Goal: Information Seeking & Learning: Compare options

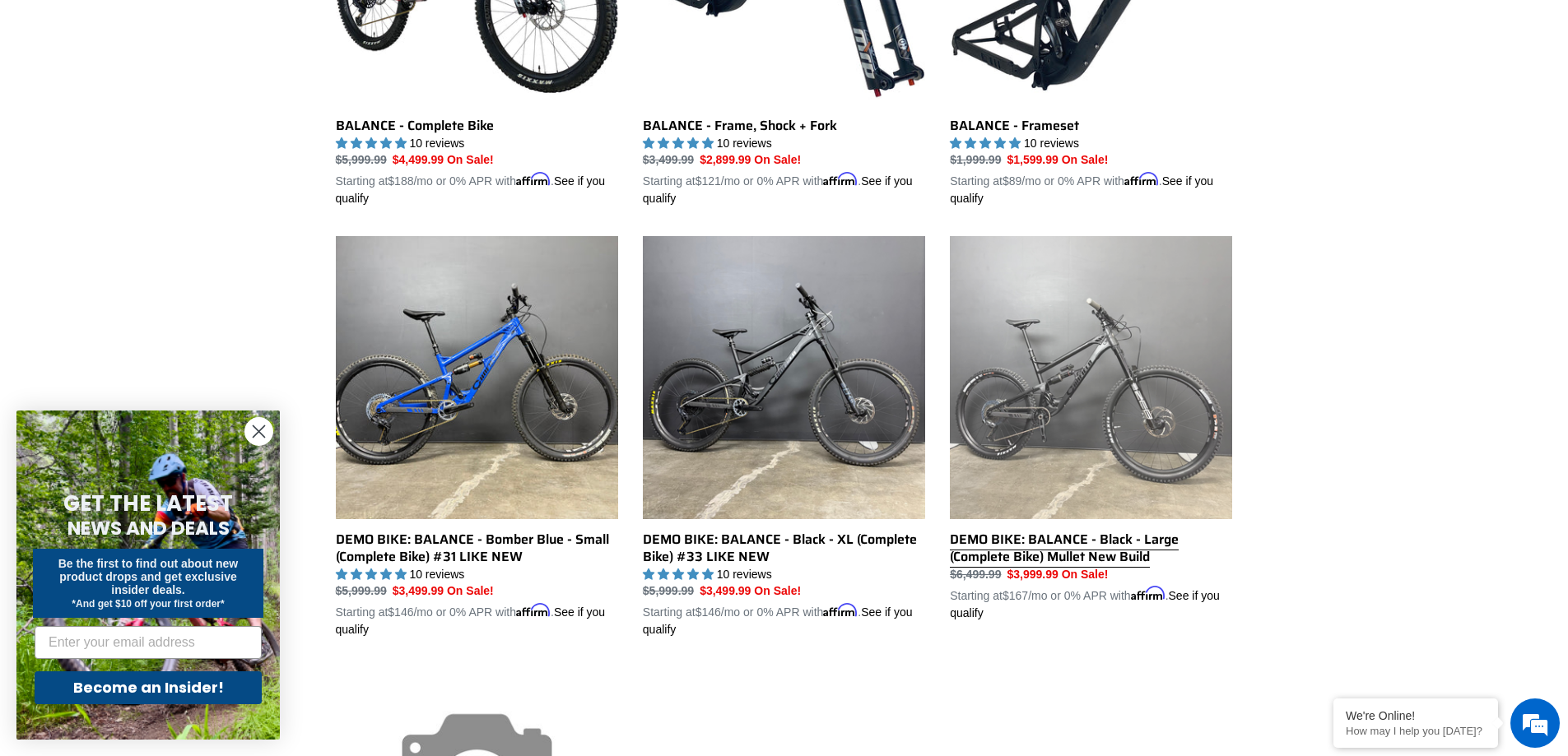
click at [1109, 408] on link "DEMO BIKE: BALANCE - Black - Large (Complete Bike) Mullet New Build" at bounding box center [1091, 428] width 282 height 386
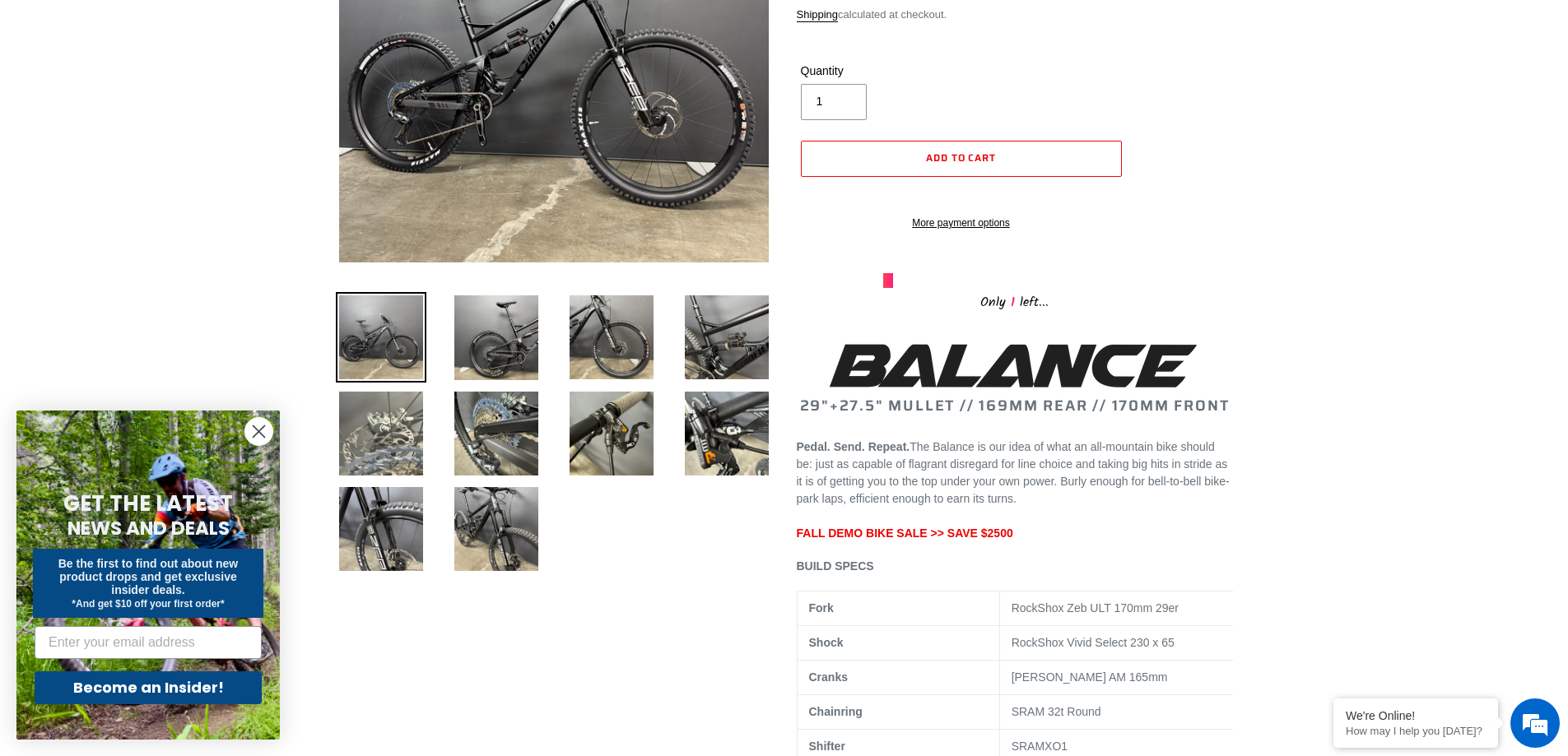
click at [389, 429] on img at bounding box center [381, 433] width 91 height 91
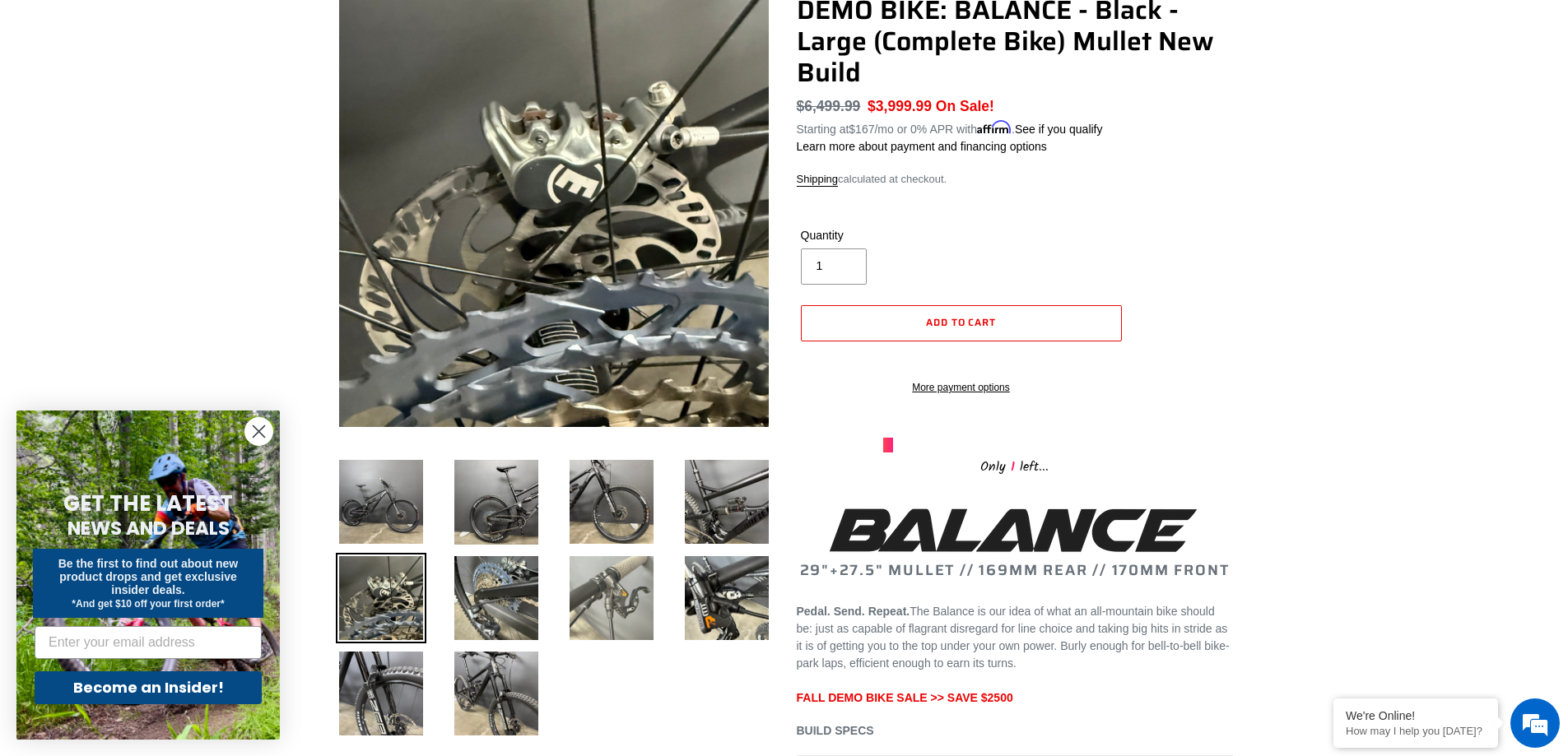
click at [597, 579] on img at bounding box center [611, 598] width 91 height 91
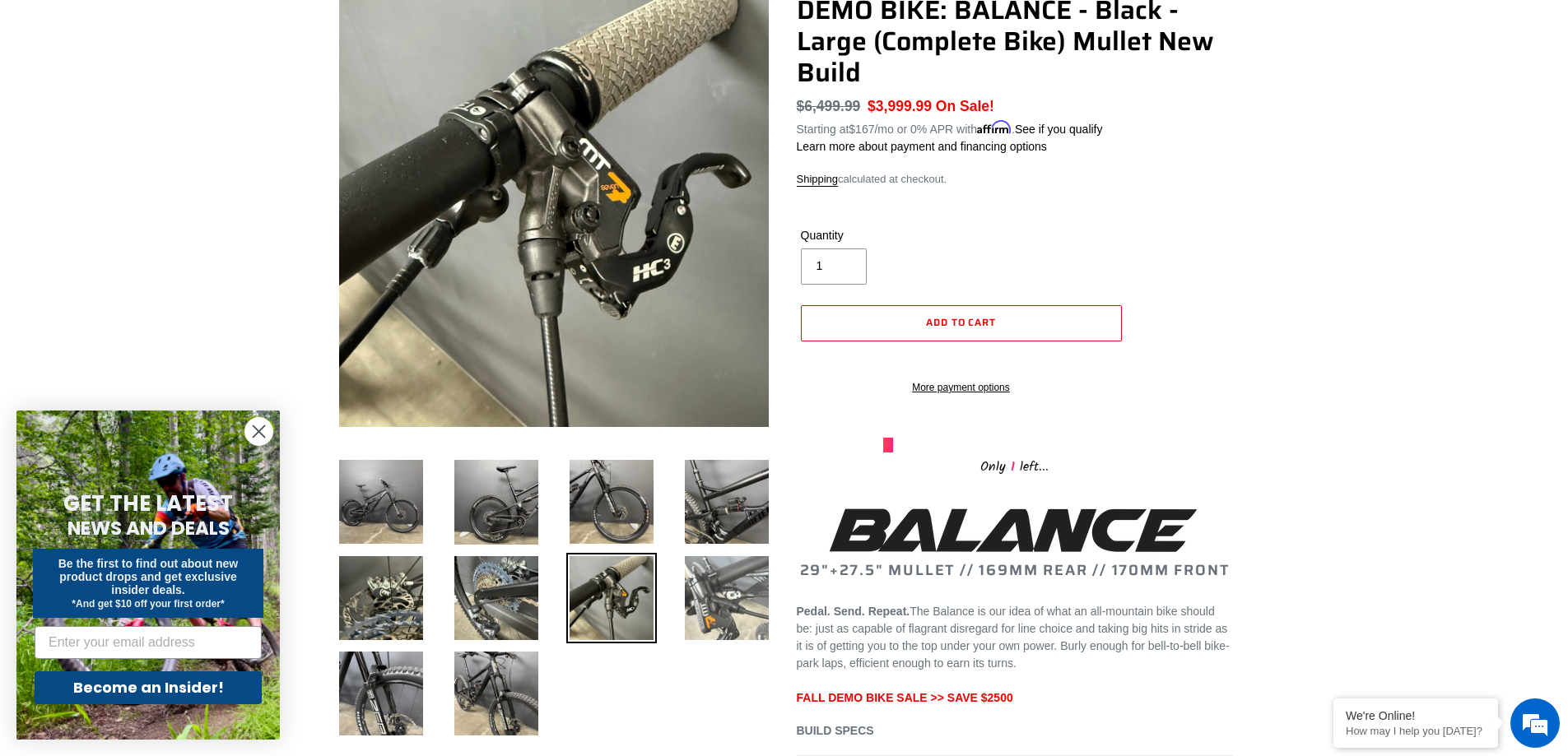
click at [737, 618] on img at bounding box center [726, 598] width 91 height 91
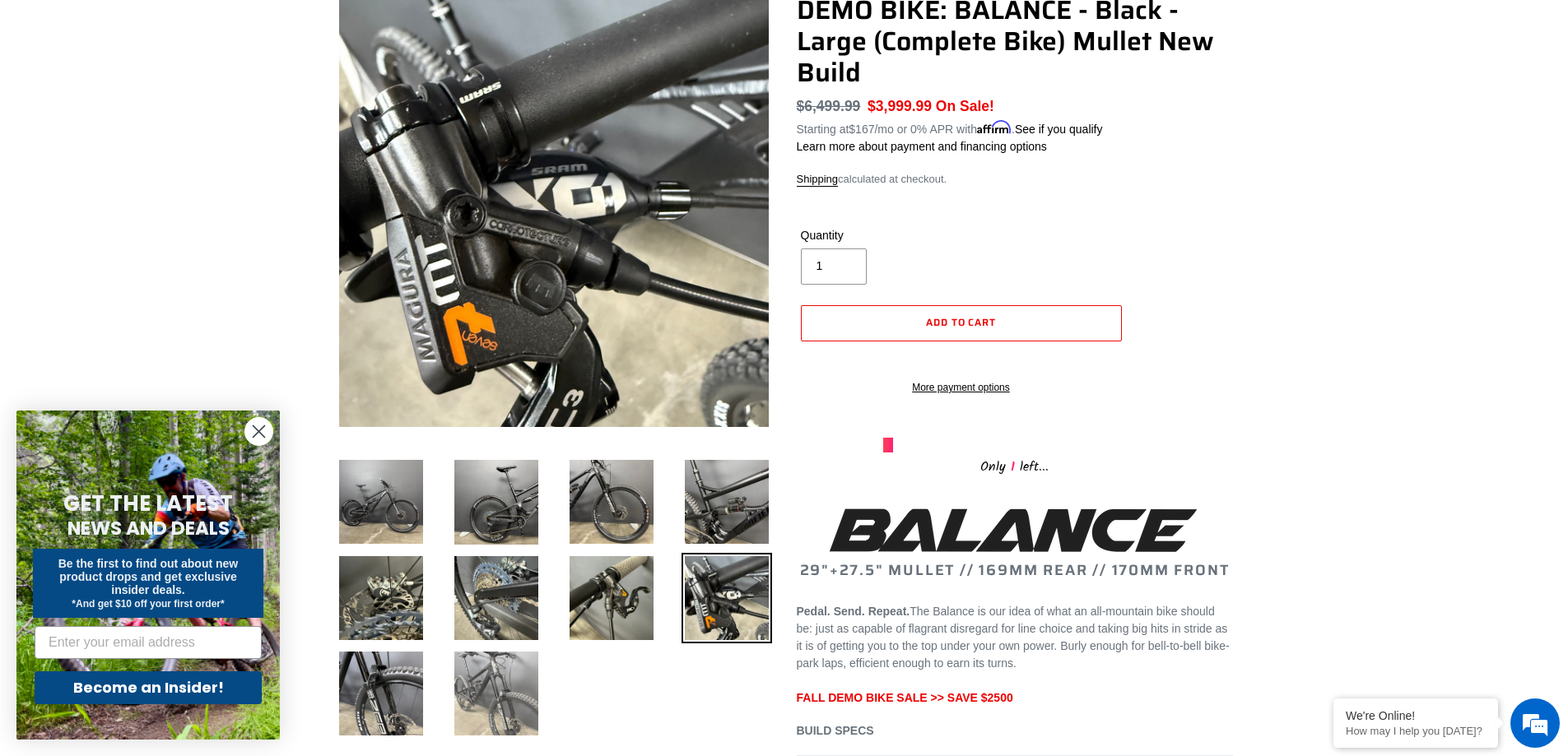
click at [501, 675] on img at bounding box center [496, 694] width 91 height 91
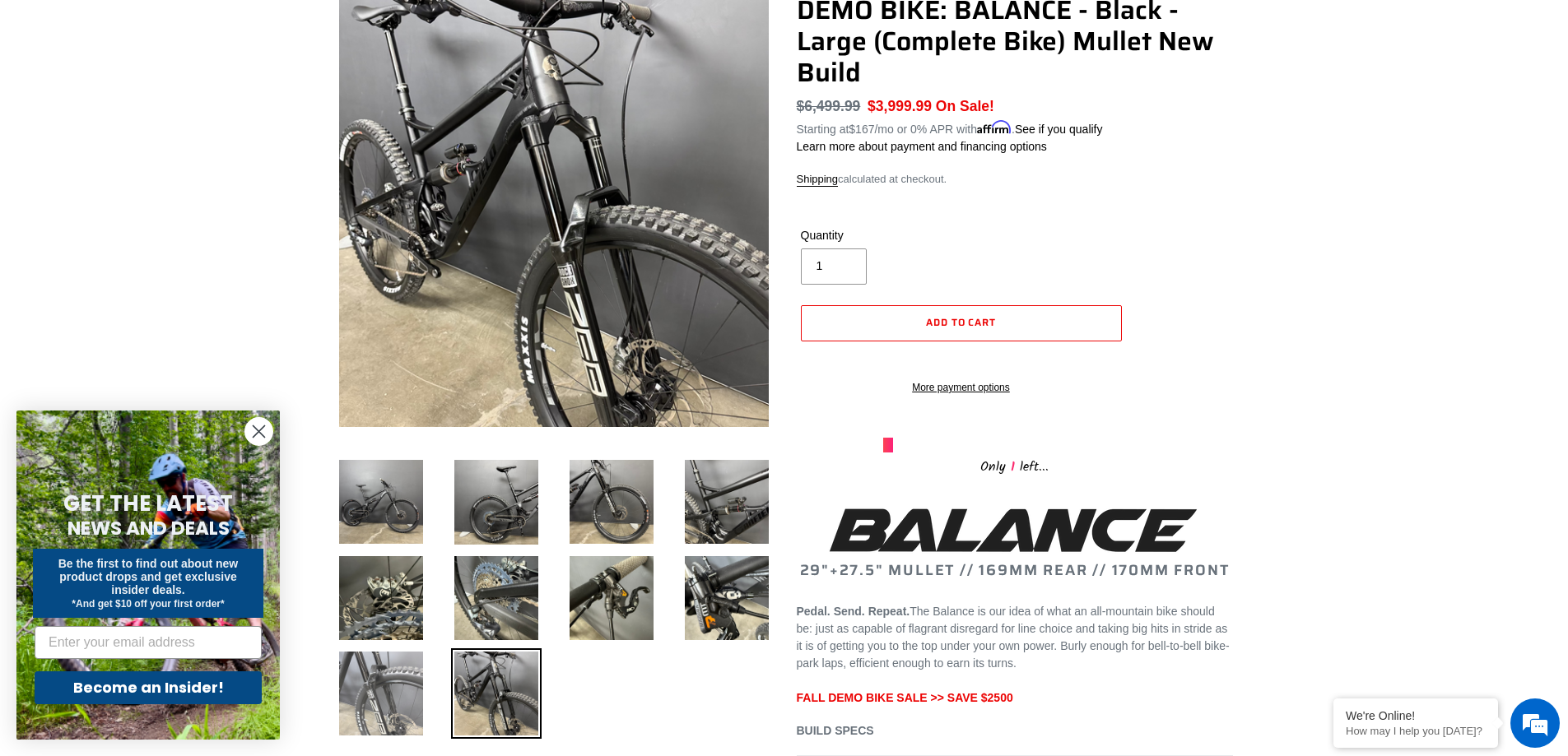
click at [364, 685] on img at bounding box center [381, 694] width 91 height 91
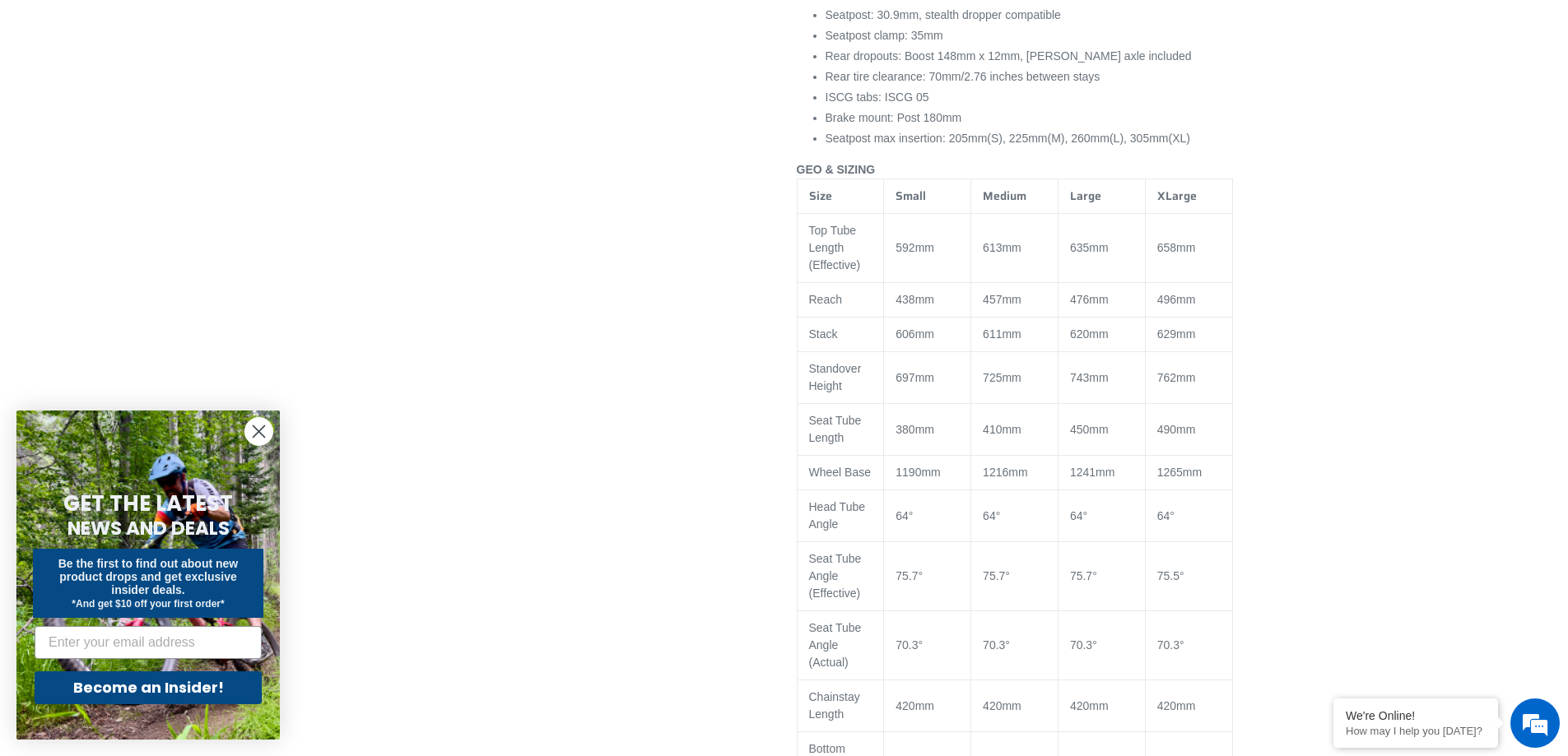
scroll to position [1976, 0]
click at [1089, 340] on span "620mm" at bounding box center [1089, 333] width 39 height 13
click at [1096, 254] on span "635mm" at bounding box center [1089, 247] width 39 height 13
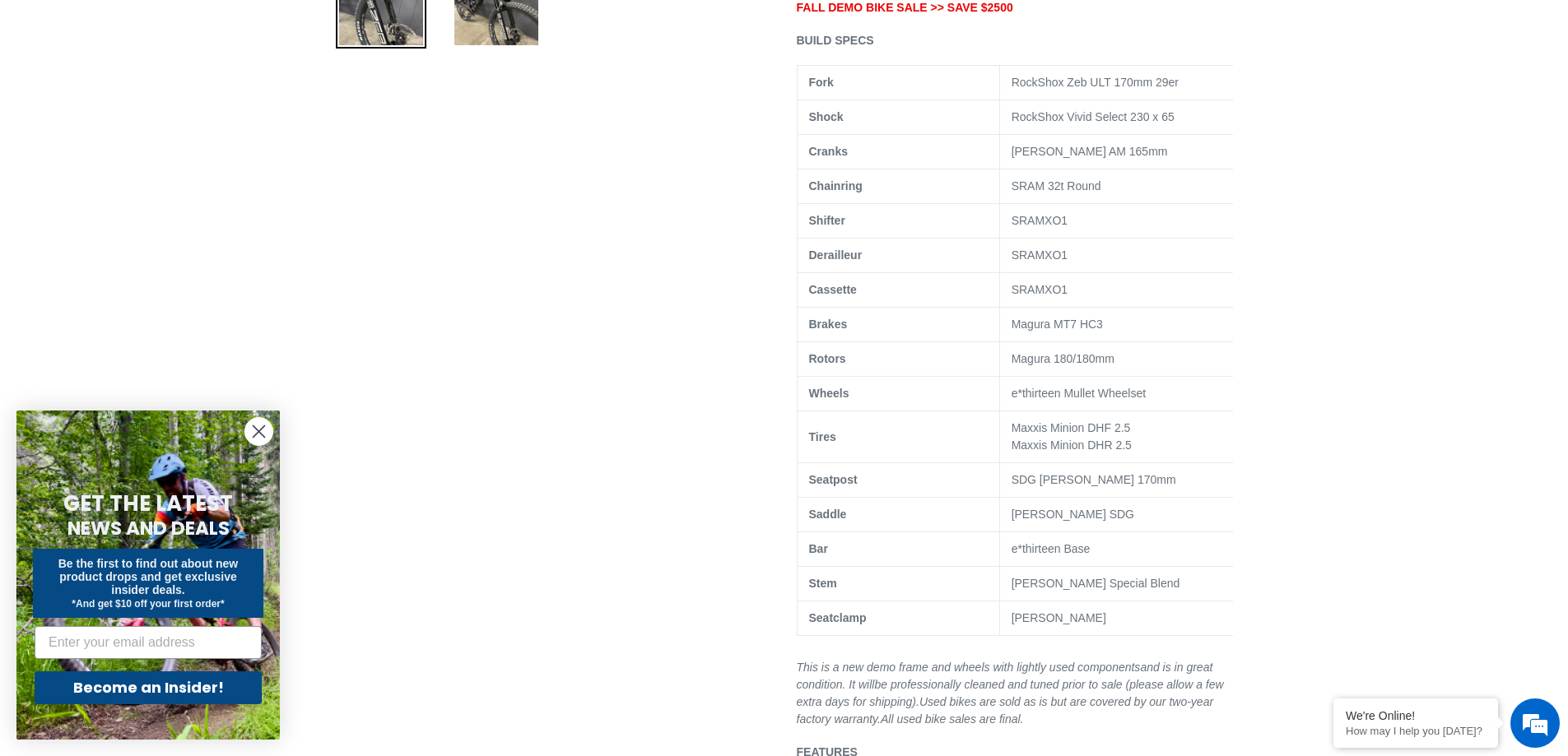
scroll to position [738, 0]
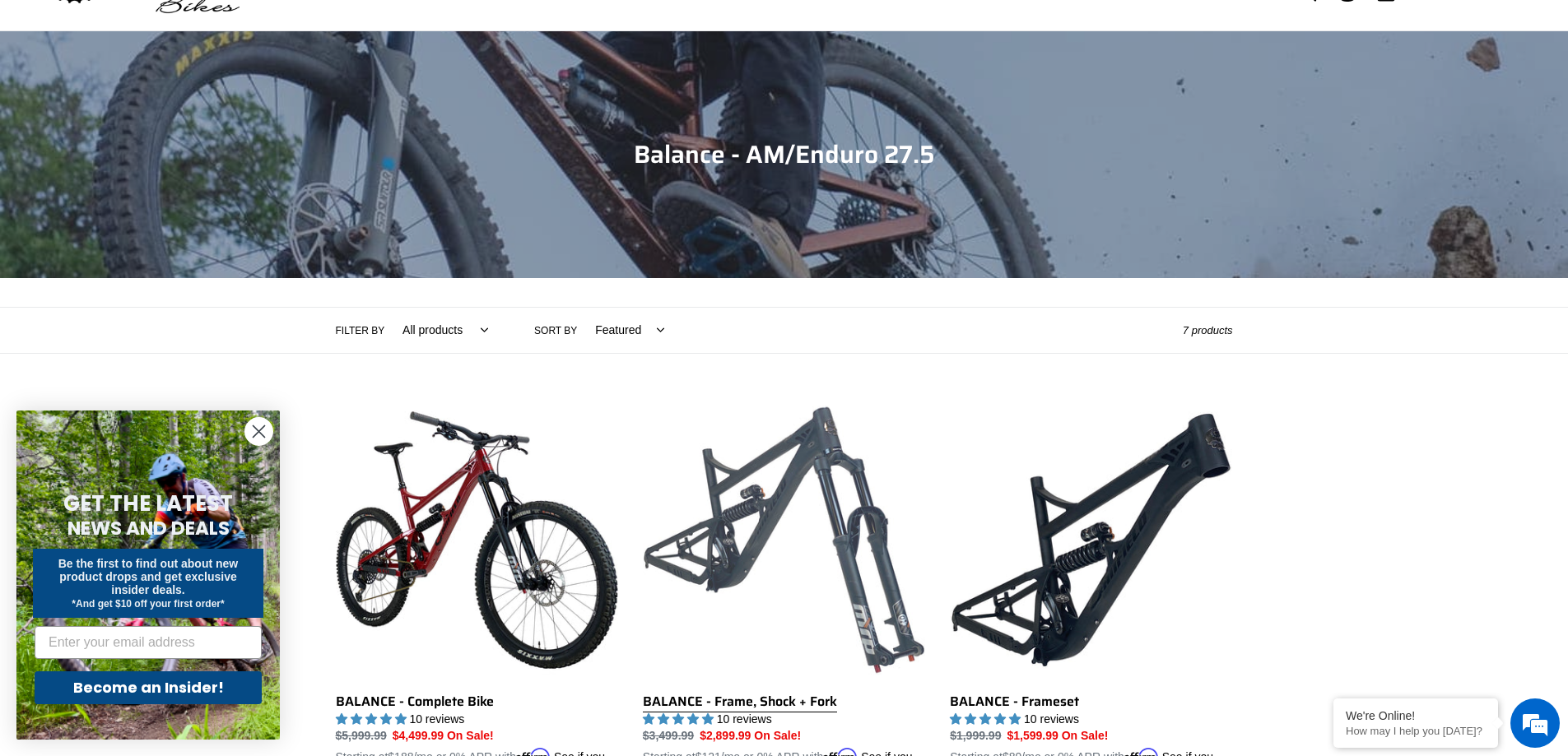
scroll to position [247, 0]
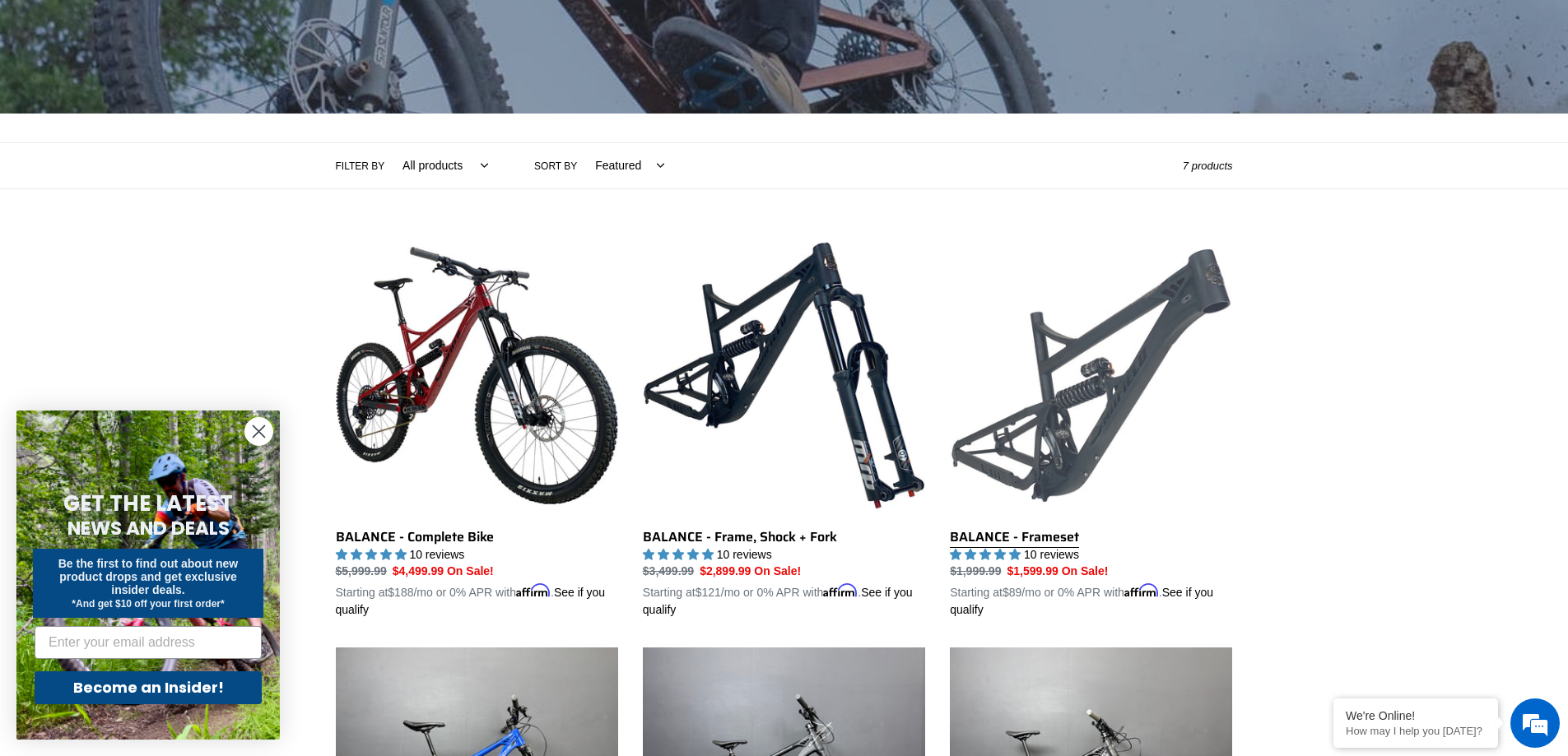
click at [1140, 347] on link "BALANCE - Frameset" at bounding box center [1091, 427] width 282 height 386
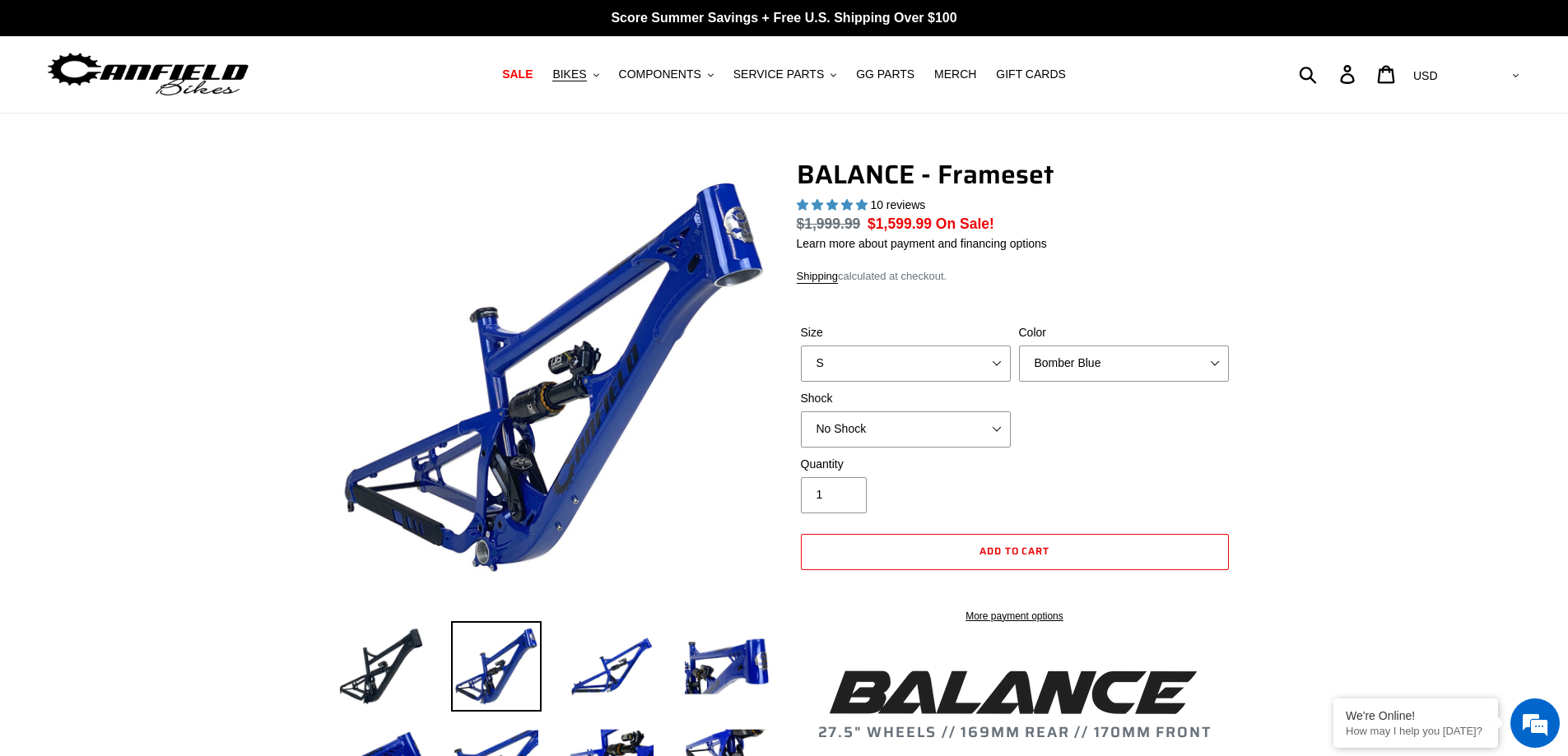
select select "highest-rating"
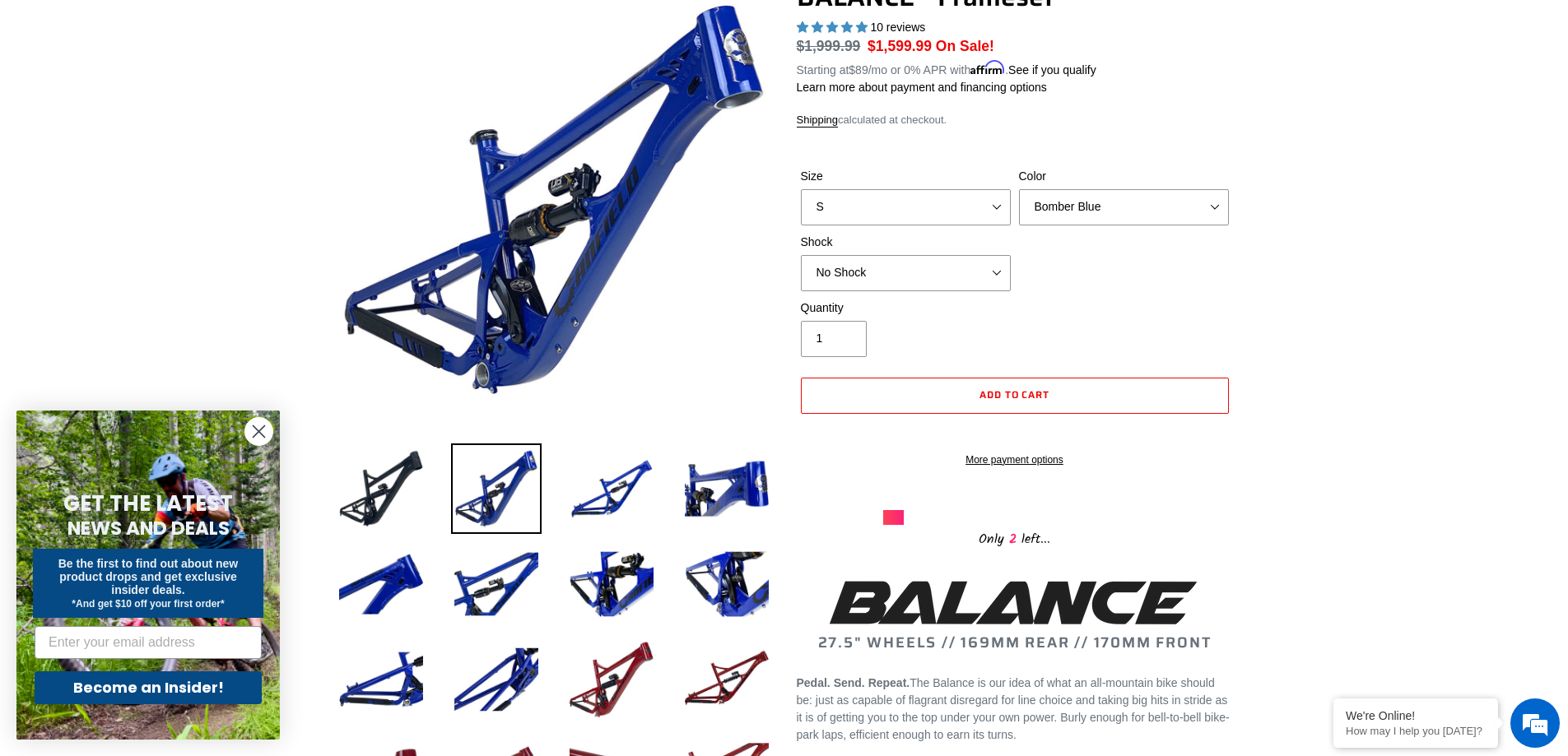
scroll to position [165, 0]
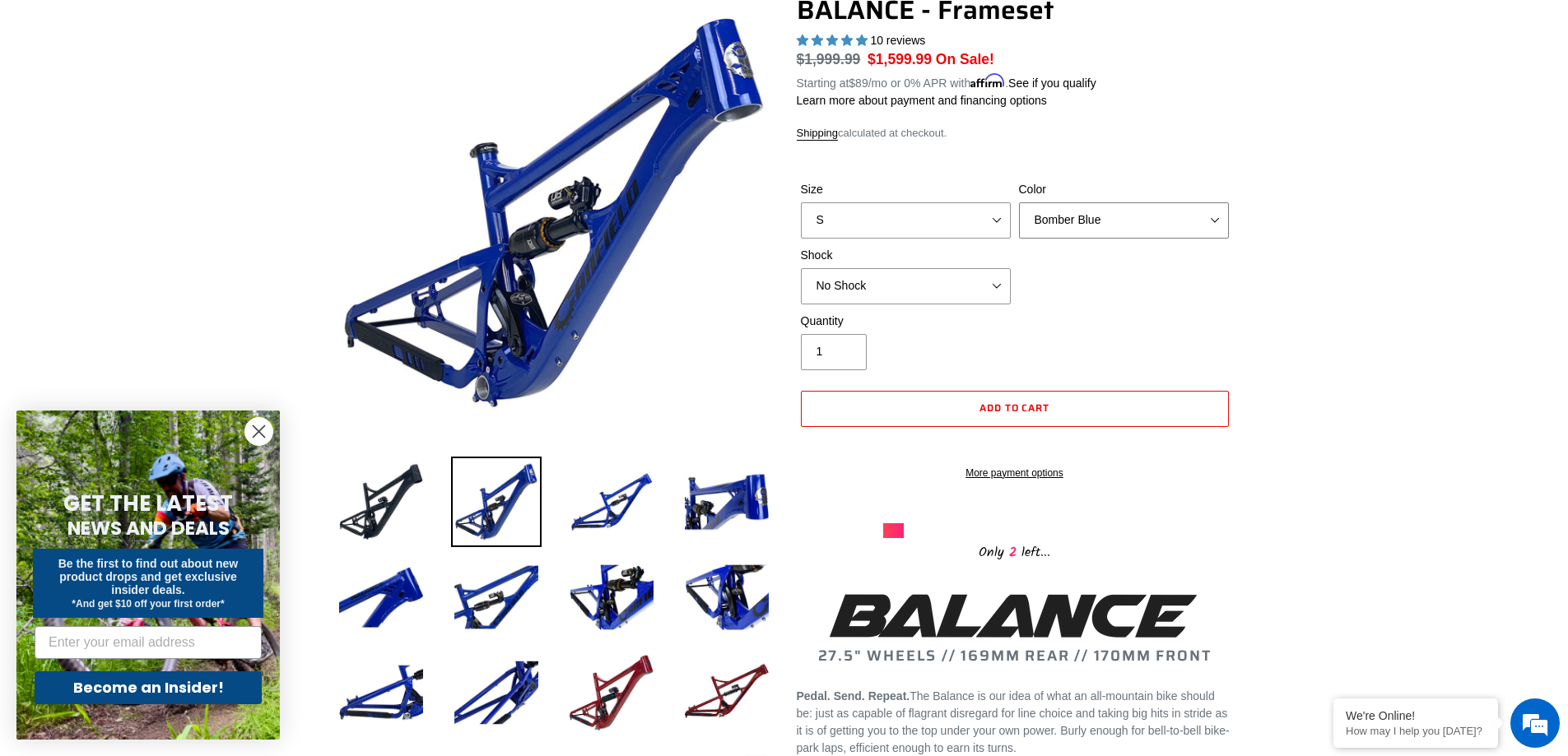
click at [1151, 226] on select "Bomber Blue Goat's Blood Stealth Black" at bounding box center [1124, 220] width 210 height 36
click at [1019, 202] on select "Bomber Blue Goat's Blood Stealth Black" at bounding box center [1124, 220] width 210 height 36
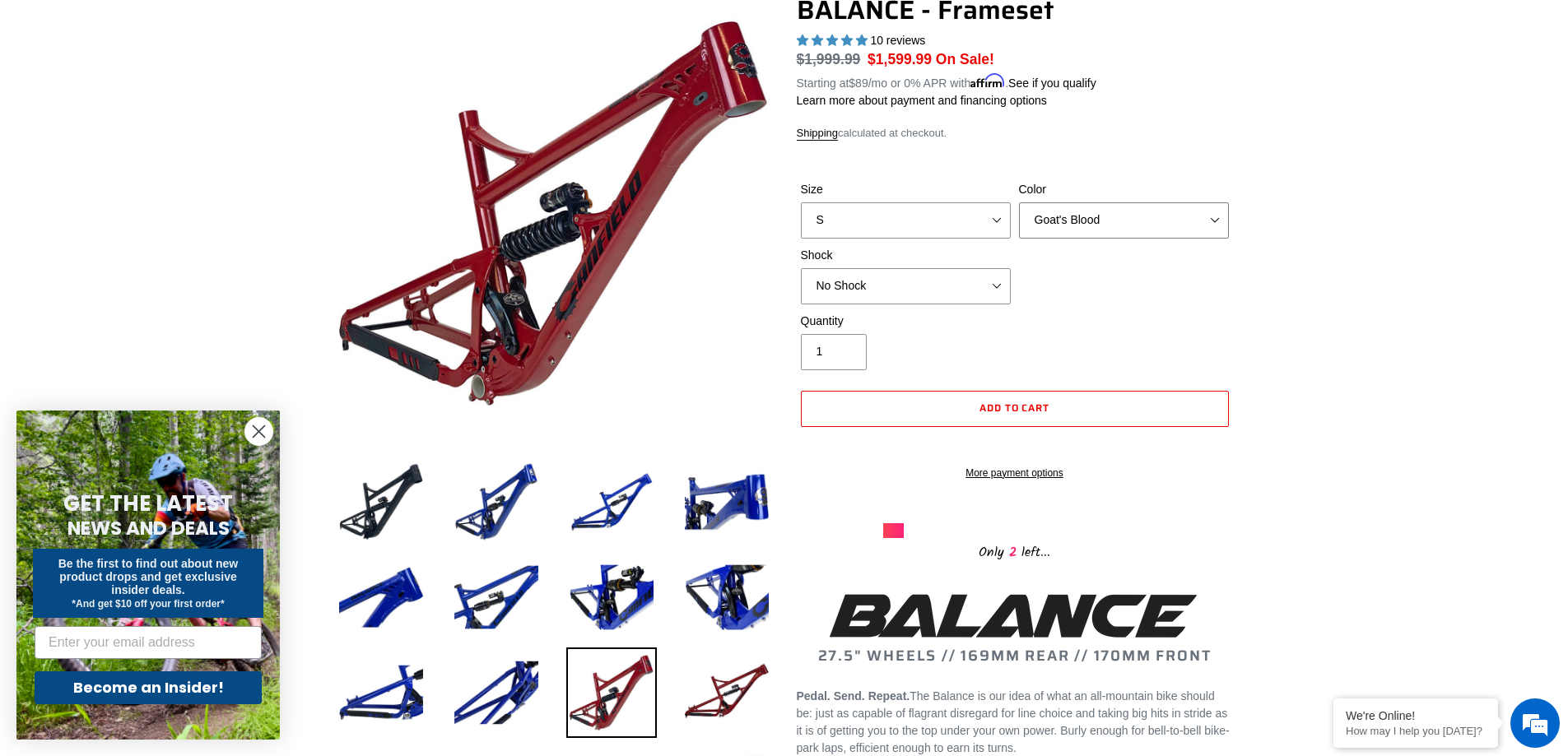
click at [1131, 225] on select "Bomber Blue Goat's Blood Stealth Black" at bounding box center [1124, 220] width 210 height 36
click at [1019, 202] on select "Bomber Blue Goat's Blood Stealth Black" at bounding box center [1124, 220] width 210 height 36
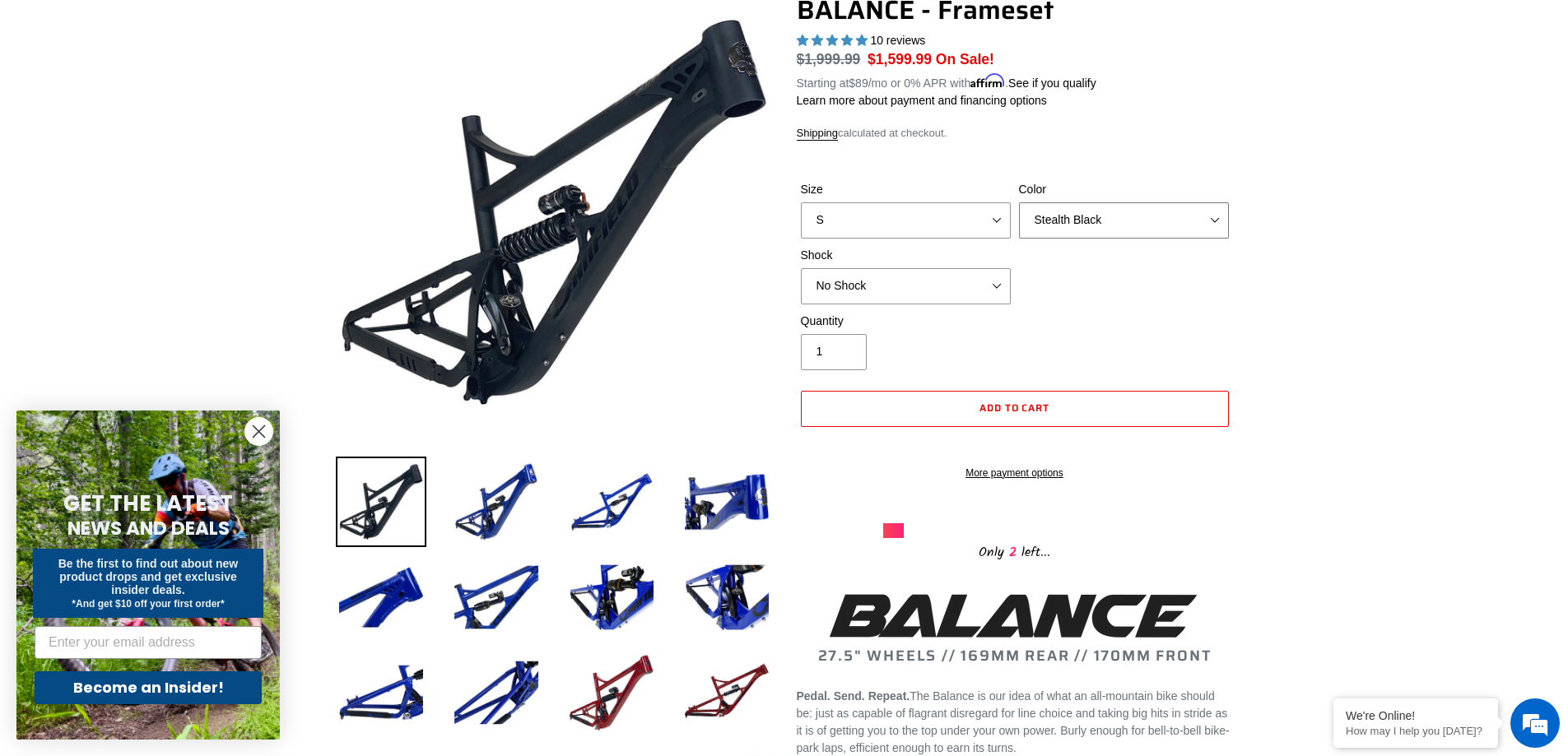
click at [1102, 219] on select "Bomber Blue Goat's Blood Stealth Black" at bounding box center [1124, 220] width 210 height 36
click at [1019, 202] on select "Bomber Blue Goat's Blood Stealth Black" at bounding box center [1124, 220] width 210 height 36
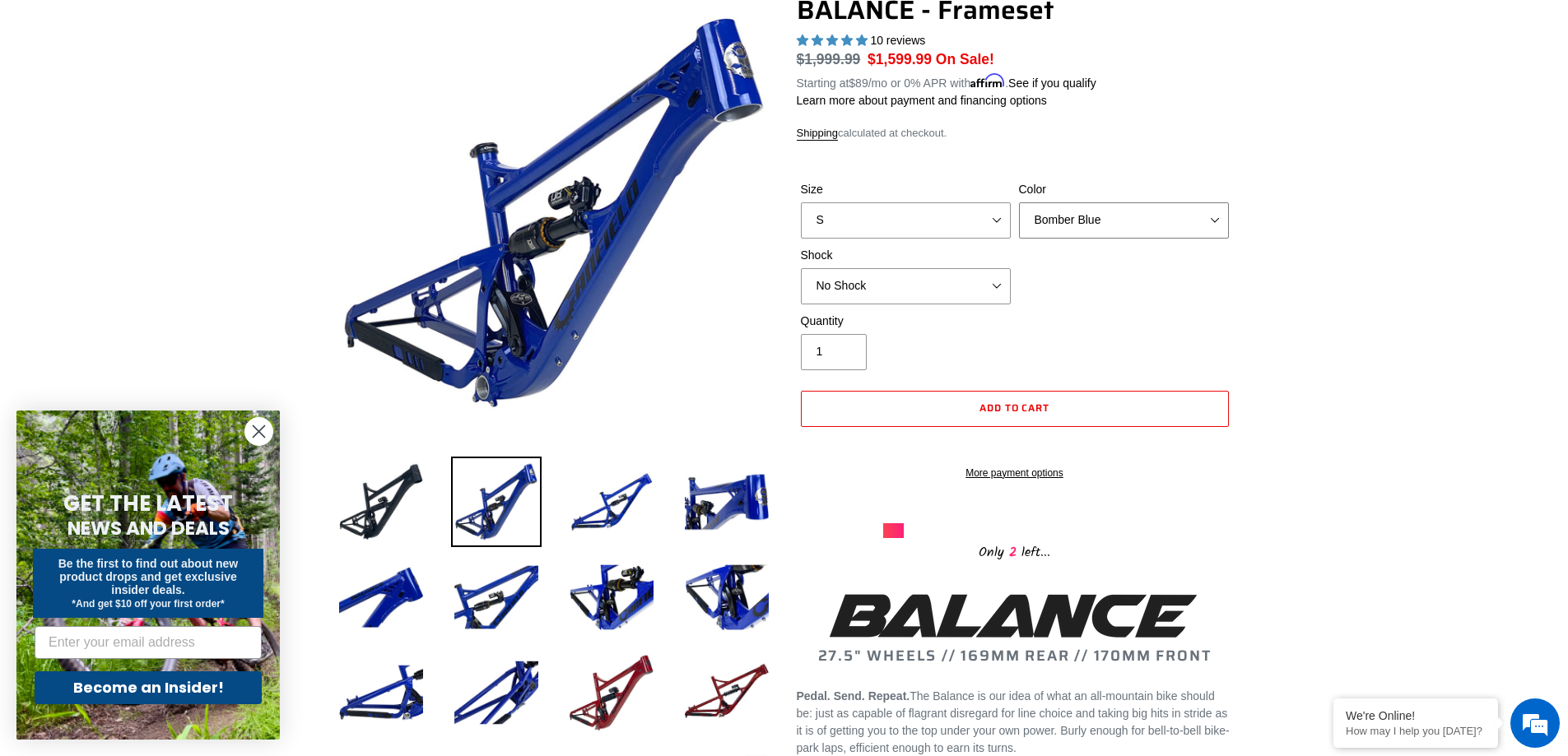
click at [1099, 228] on select "Bomber Blue Goat's Blood Stealth Black" at bounding box center [1124, 220] width 210 height 36
select select "Goat's Blood"
click at [1019, 202] on select "Bomber Blue Goat's Blood Stealth Black" at bounding box center [1124, 220] width 210 height 36
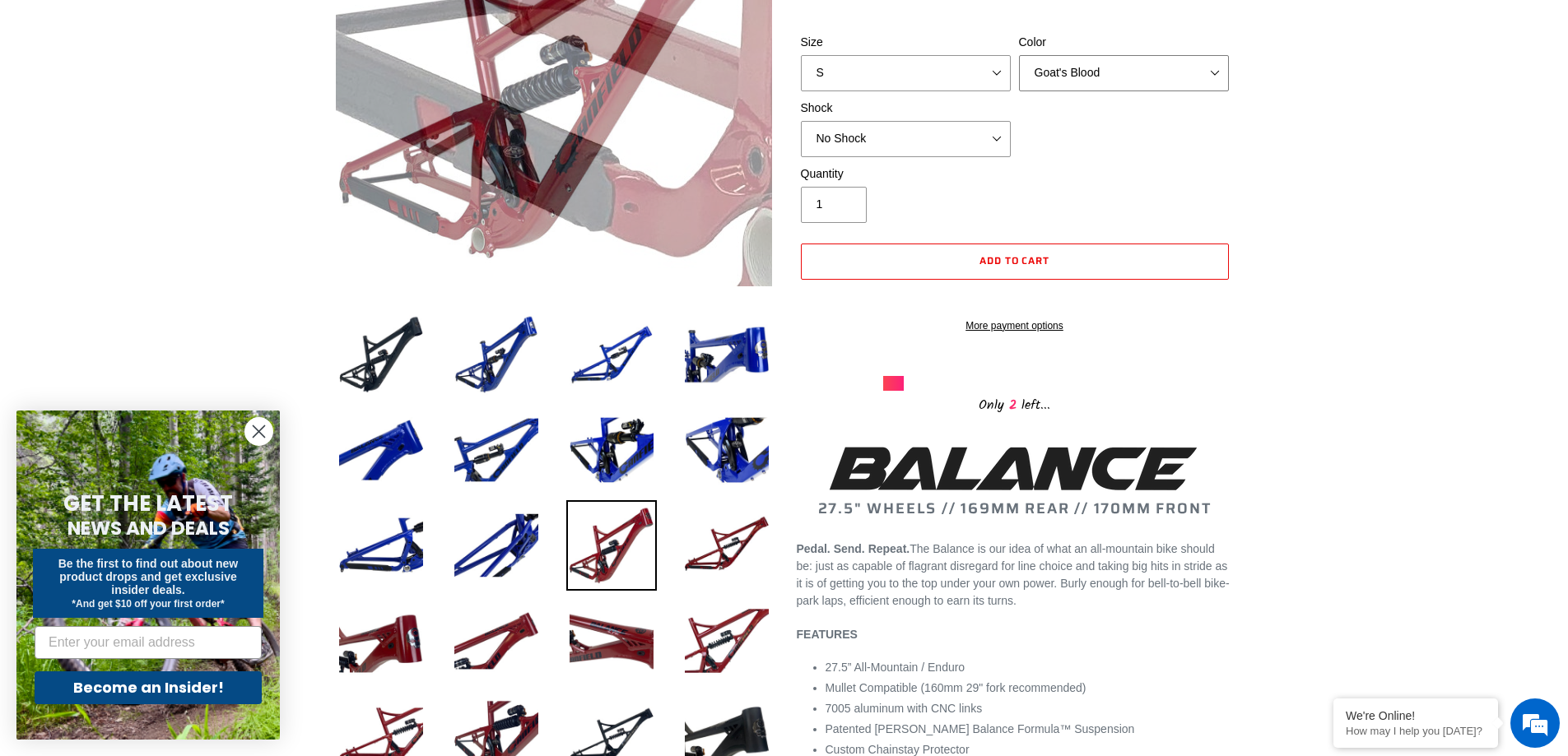
scroll to position [329, 0]
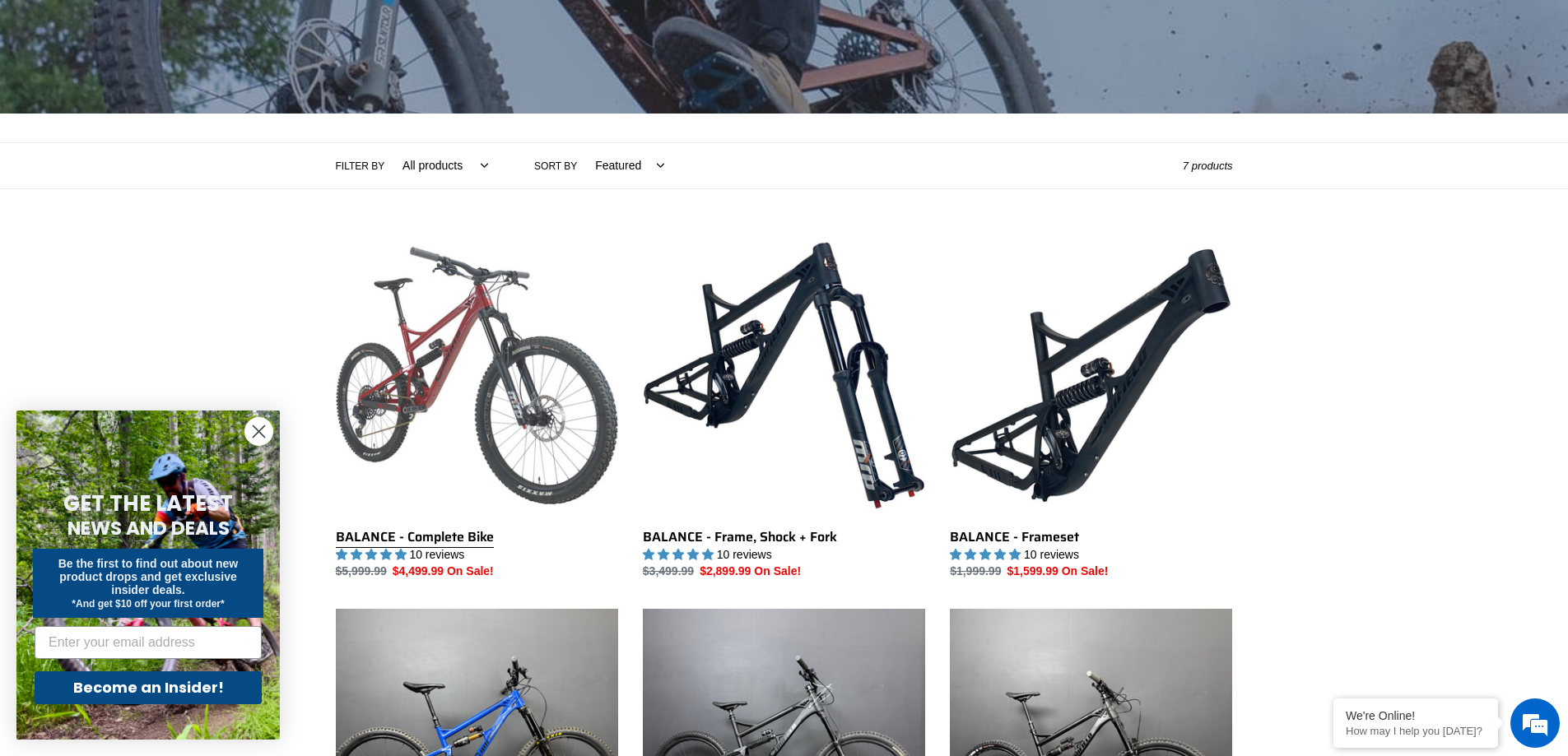
click at [428, 403] on link "BALANCE - Complete Bike" at bounding box center [477, 407] width 282 height 347
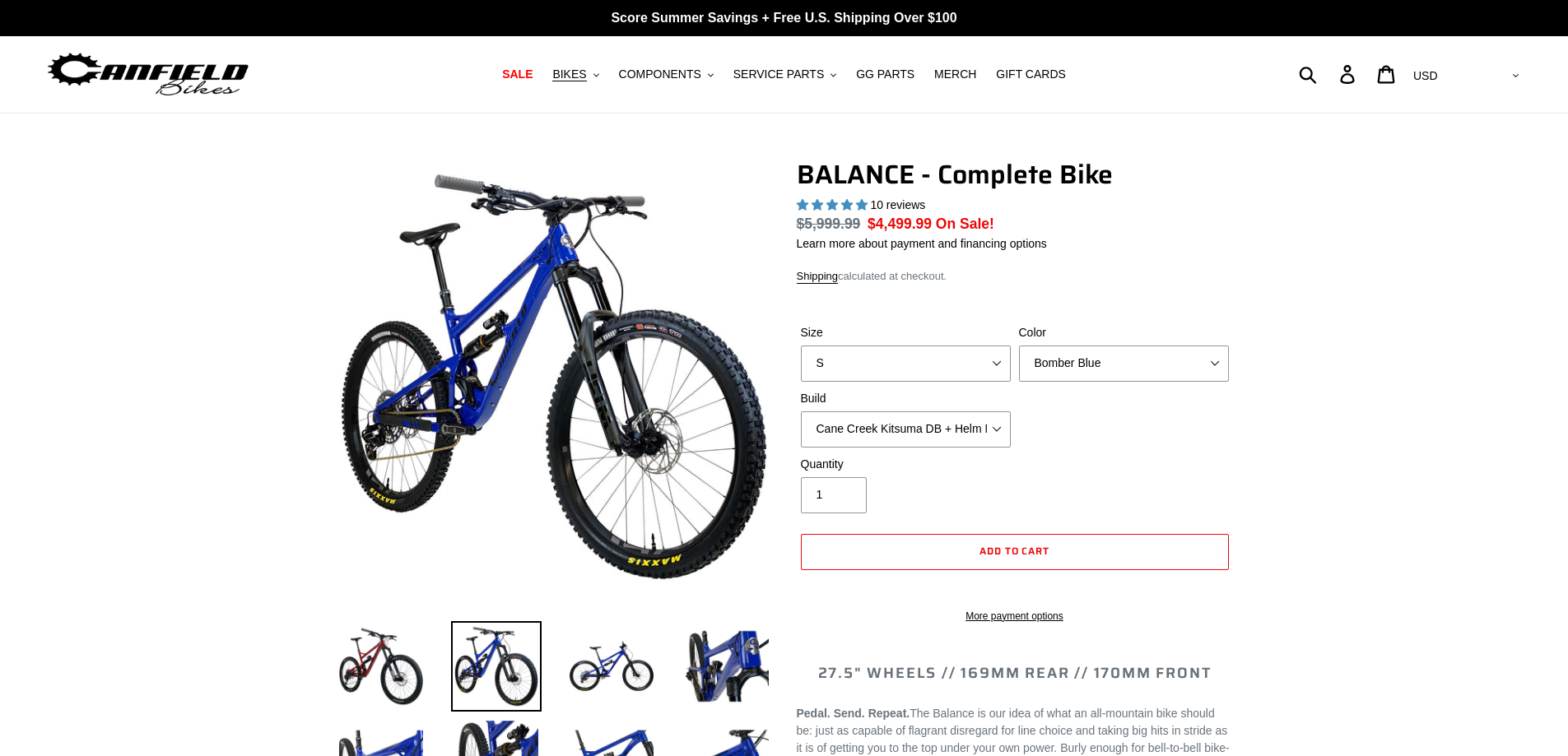
select select "highest-rating"
select select "L"
click at [800, 346] on select "S M L XL" at bounding box center [905, 364] width 210 height 36
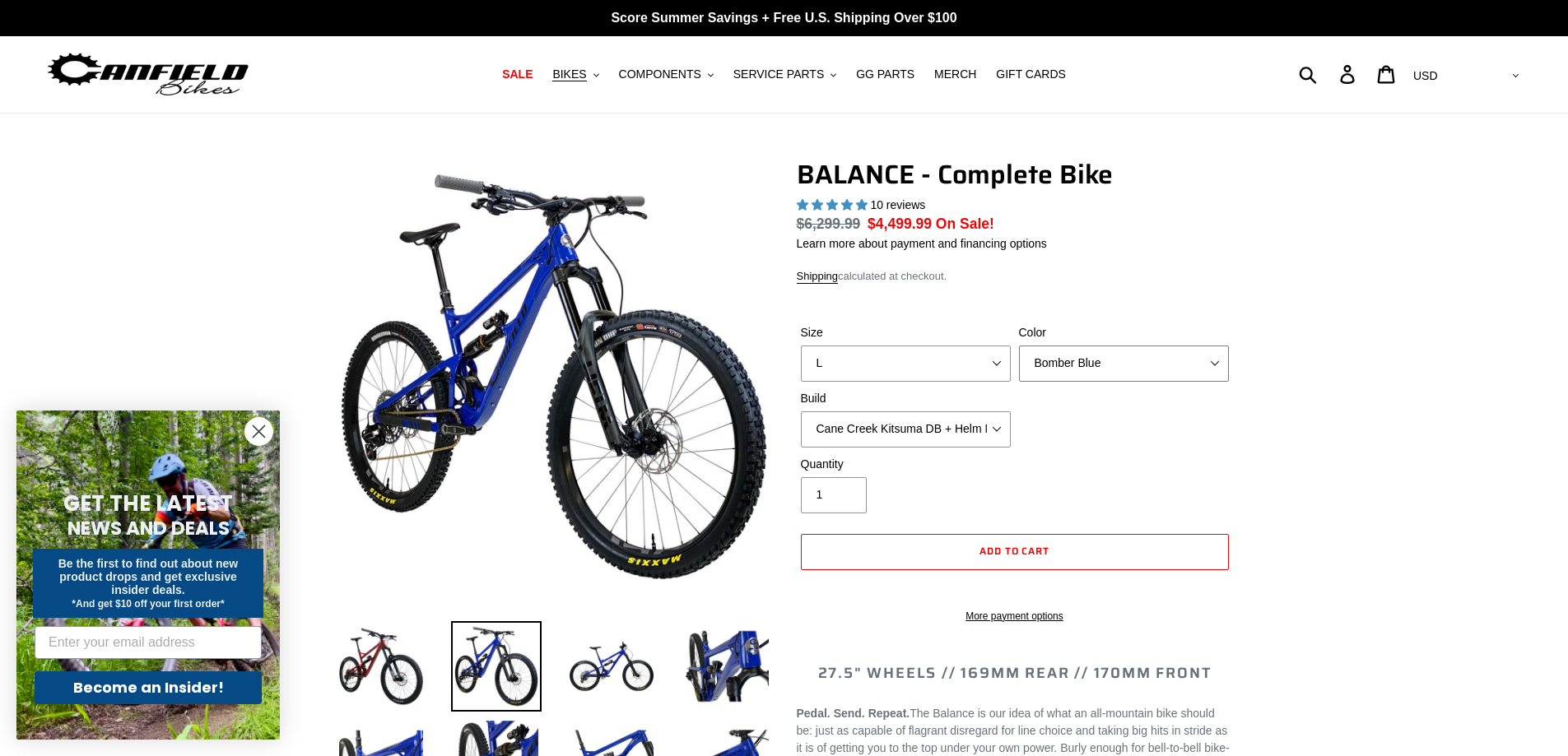
click at [1106, 365] on select "Bomber Blue Goat's Blood Stealth Black" at bounding box center [1124, 364] width 210 height 36
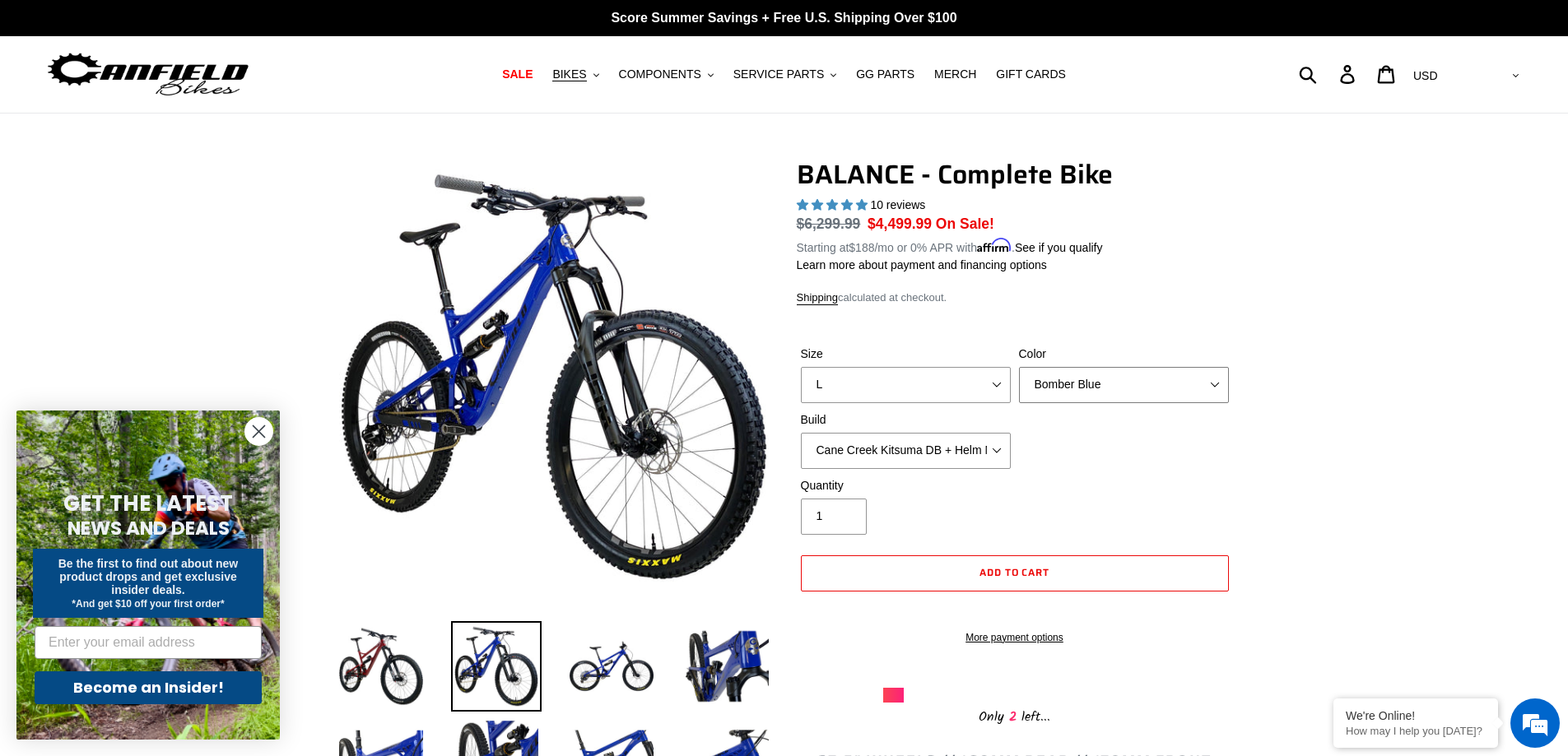
select select "Goat's Blood"
click at [1019, 367] on select "Bomber Blue Goat's Blood Stealth Black" at bounding box center [1124, 385] width 210 height 36
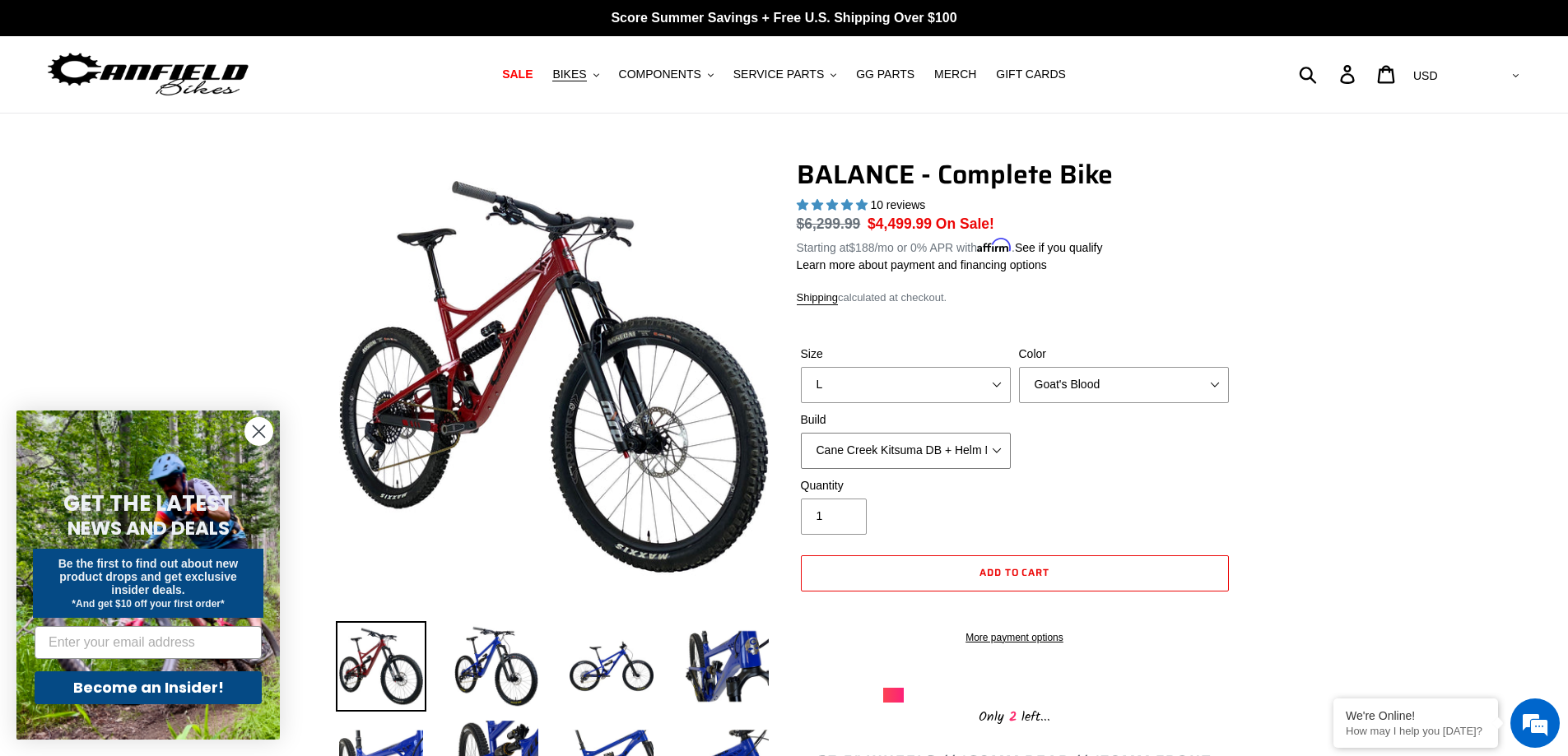
click at [969, 449] on select "Cane Creek Kitsuma DB + Helm MKII + SRAM GX Cane Creek Kitsuma DB + Helm MKII +…" at bounding box center [905, 450] width 210 height 36
click at [800, 433] on select "Cane Creek Kitsuma DB + Helm MKII + SRAM GX Cane Creek Kitsuma DB + Helm MKII +…" at bounding box center [905, 450] width 210 height 36
click at [988, 448] on select "Cane Creek Kitsuma DB + Helm MKII + SRAM GX Cane Creek Kitsuma DB + Helm MKII +…" at bounding box center [905, 450] width 210 height 36
click at [800, 433] on select "Cane Creek Kitsuma DB + Helm MKII + SRAM GX Cane Creek Kitsuma DB + Helm MKII +…" at bounding box center [905, 450] width 210 height 36
click at [984, 453] on select "Cane Creek Kitsuma DB + Helm MKII + SRAM GX Cane Creek Kitsuma DB + Helm MKII +…" at bounding box center [905, 450] width 210 height 36
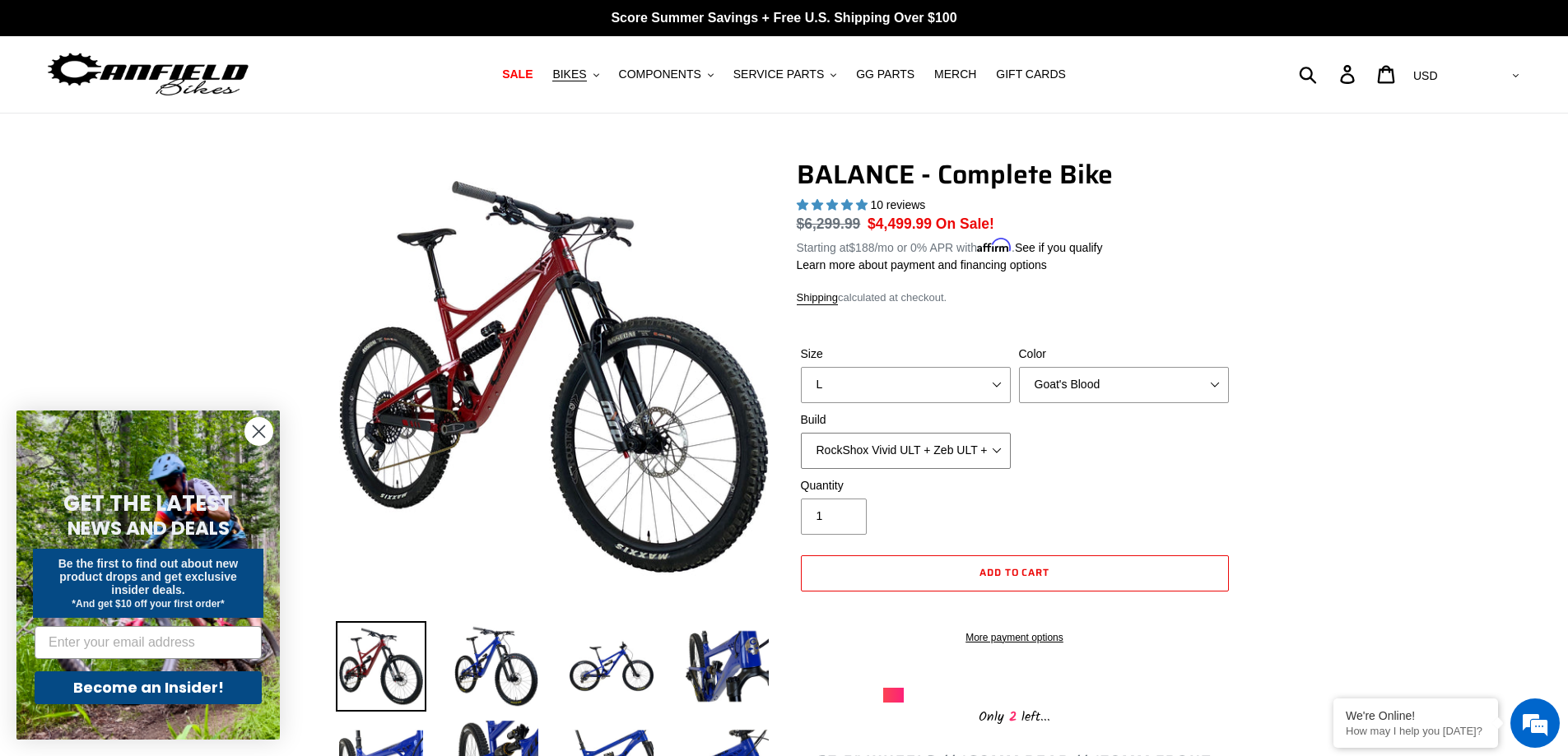
click at [800, 433] on select "Cane Creek Kitsuma DB + Helm MKII + SRAM GX Cane Creek Kitsuma DB + Helm MKII +…" at bounding box center [905, 450] width 210 height 36
click at [978, 456] on select "Cane Creek Kitsuma DB + Helm MKII + SRAM GX Cane Creek Kitsuma DB + Helm MKII +…" at bounding box center [905, 450] width 210 height 36
click at [800, 433] on select "Cane Creek Kitsuma DB + Helm MKII + SRAM GX Cane Creek Kitsuma DB + Helm MKII +…" at bounding box center [905, 450] width 210 height 36
click at [976, 461] on select "Cane Creek Kitsuma DB + Helm MKII + SRAM GX Cane Creek Kitsuma DB + Helm MKII +…" at bounding box center [905, 450] width 210 height 36
click at [800, 433] on select "Cane Creek Kitsuma DB + Helm MKII + SRAM GX Cane Creek Kitsuma DB + Helm MKII +…" at bounding box center [905, 450] width 210 height 36
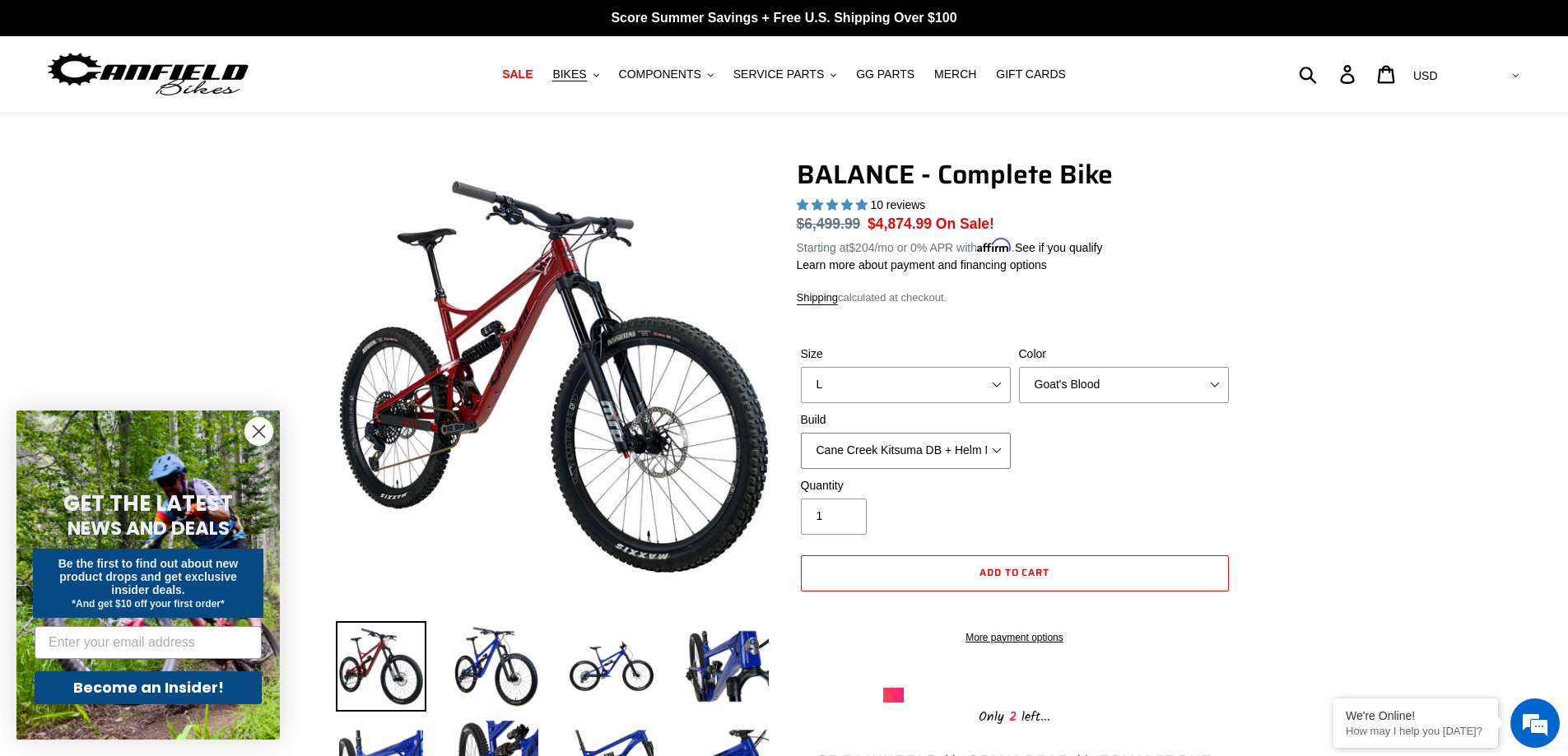
click at [977, 453] on select "Cane Creek Kitsuma DB + Helm MKII + SRAM GX Cane Creek Kitsuma DB + Helm MKII +…" at bounding box center [905, 450] width 210 height 36
click at [800, 433] on select "Cane Creek Kitsuma DB + Helm MKII + SRAM GX Cane Creek Kitsuma DB + Helm MKII +…" at bounding box center [905, 450] width 210 height 36
click at [917, 444] on select "Cane Creek Kitsuma DB + Helm MKII + SRAM GX Cane Creek Kitsuma DB + Helm MKII +…" at bounding box center [905, 450] width 210 height 36
select select "RockShox Vivid ULT + Zeb ULT + SRAM GX"
click at [800, 433] on select "Cane Creek Kitsuma DB + Helm MKII + SRAM GX Cane Creek Kitsuma DB + Helm MKII +…" at bounding box center [905, 450] width 210 height 36
